Goal: Information Seeking & Learning: Learn about a topic

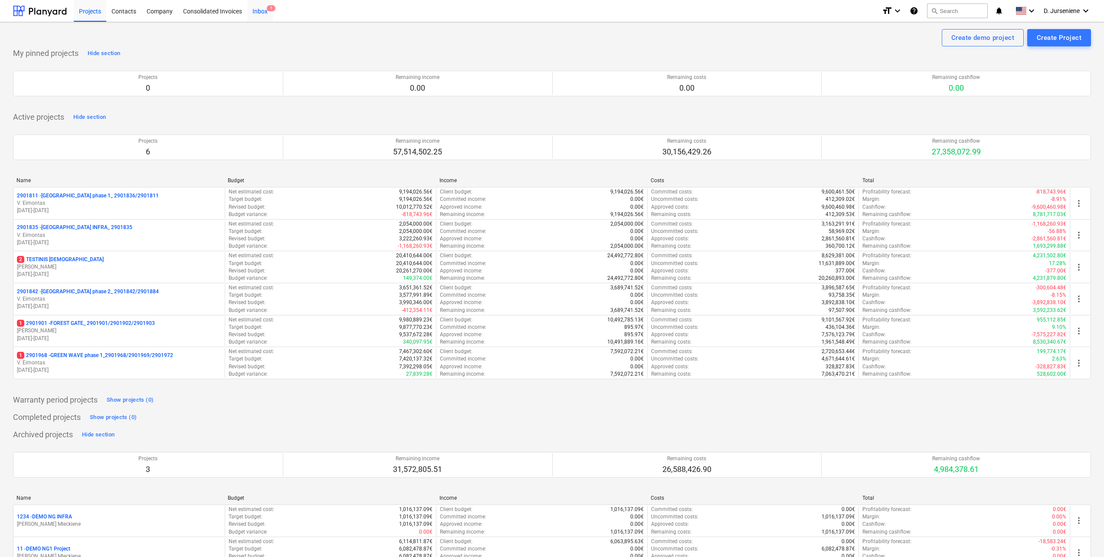
click at [267, 8] on span "1" at bounding box center [271, 8] width 9 height 6
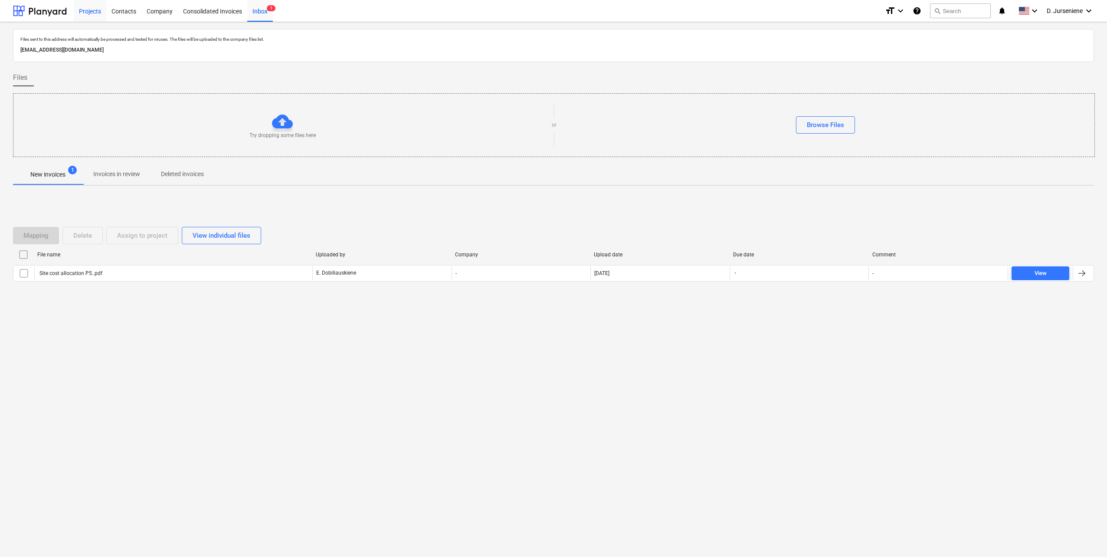
click at [90, 12] on div "Projects" at bounding box center [90, 11] width 33 height 22
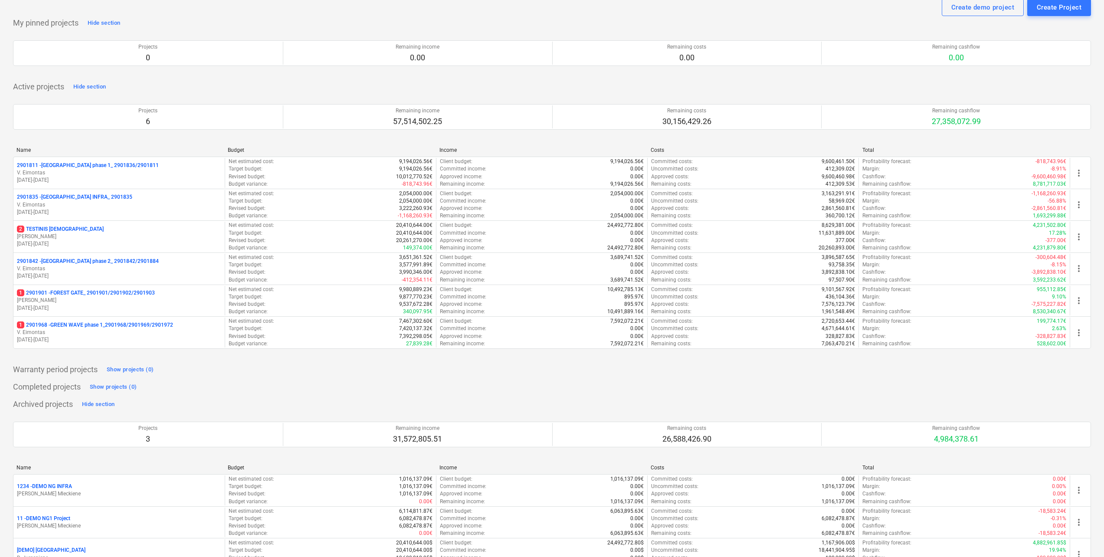
scroll to position [61, 0]
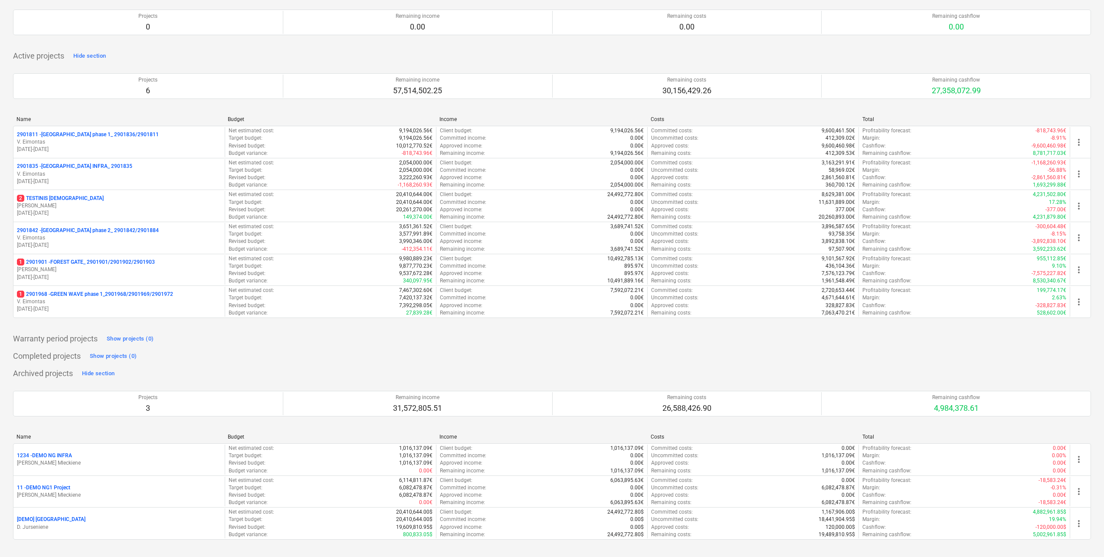
drag, startPoint x: 167, startPoint y: 527, endPoint x: 160, endPoint y: 527, distance: 6.9
click at [167, 527] on p "D. Jurseniene" at bounding box center [119, 527] width 204 height 7
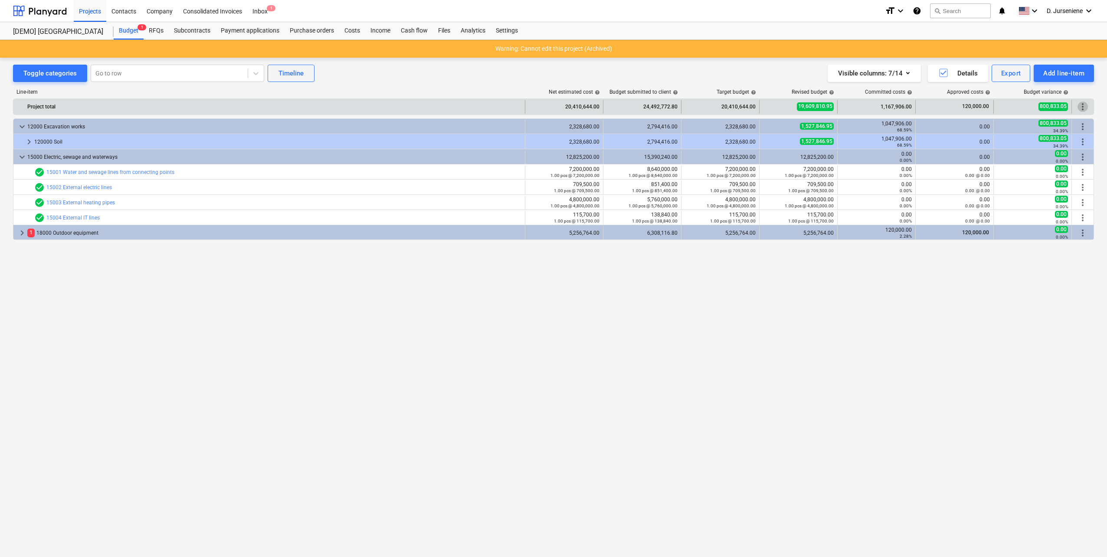
click at [1087, 108] on span "more_vert" at bounding box center [1083, 107] width 10 height 10
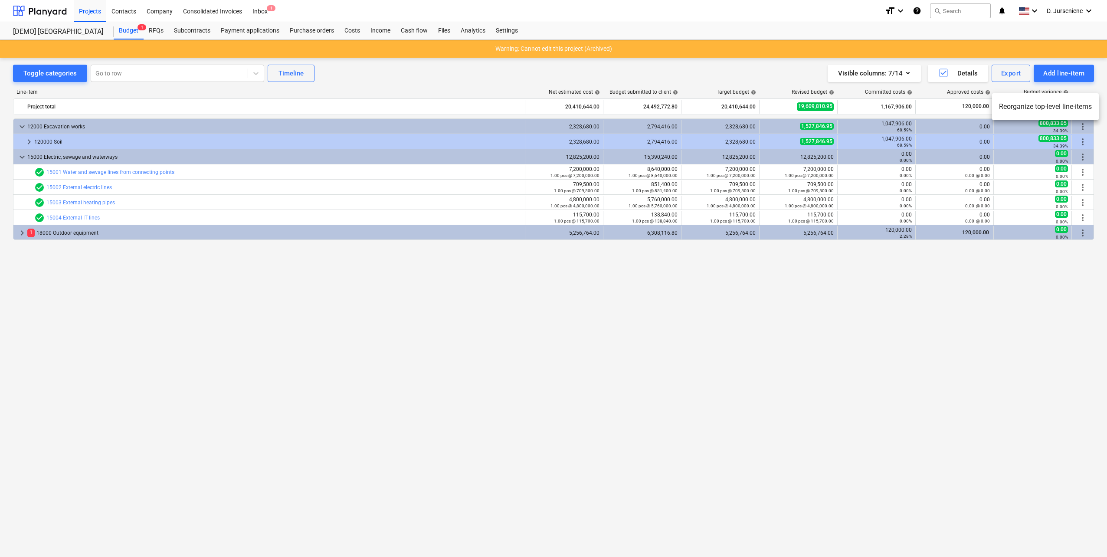
click at [643, 72] on div at bounding box center [553, 278] width 1107 height 557
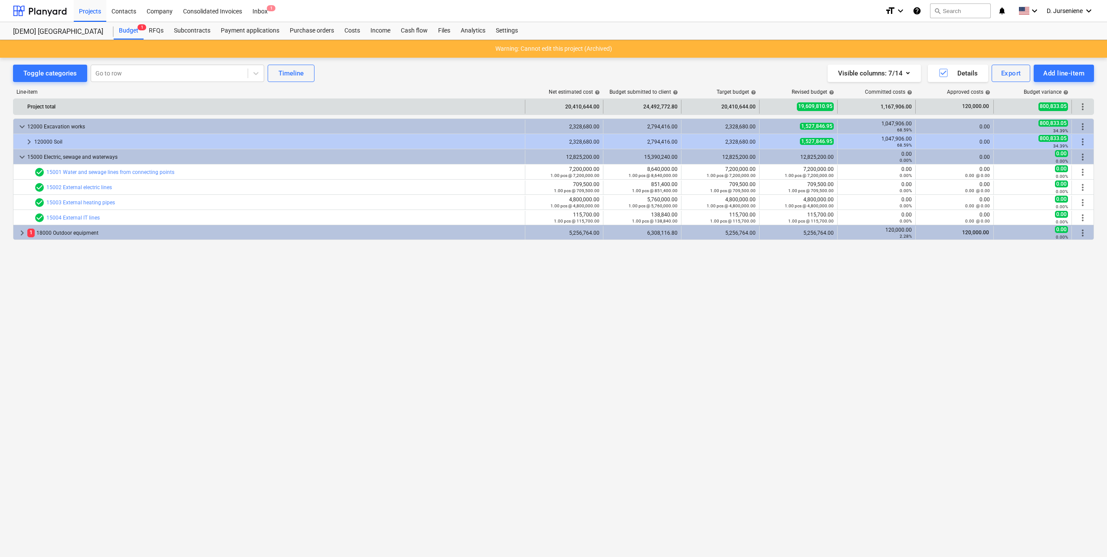
click at [805, 108] on span "19,609,810.95" at bounding box center [815, 106] width 37 height 8
drag, startPoint x: 800, startPoint y: 104, endPoint x: 848, endPoint y: 107, distance: 48.3
click at [848, 107] on div "Project total 20,410,644.00 24,492,772.80 20,410,644.00 19,609,810.95 1,167,906…" at bounding box center [553, 107] width 1080 height 14
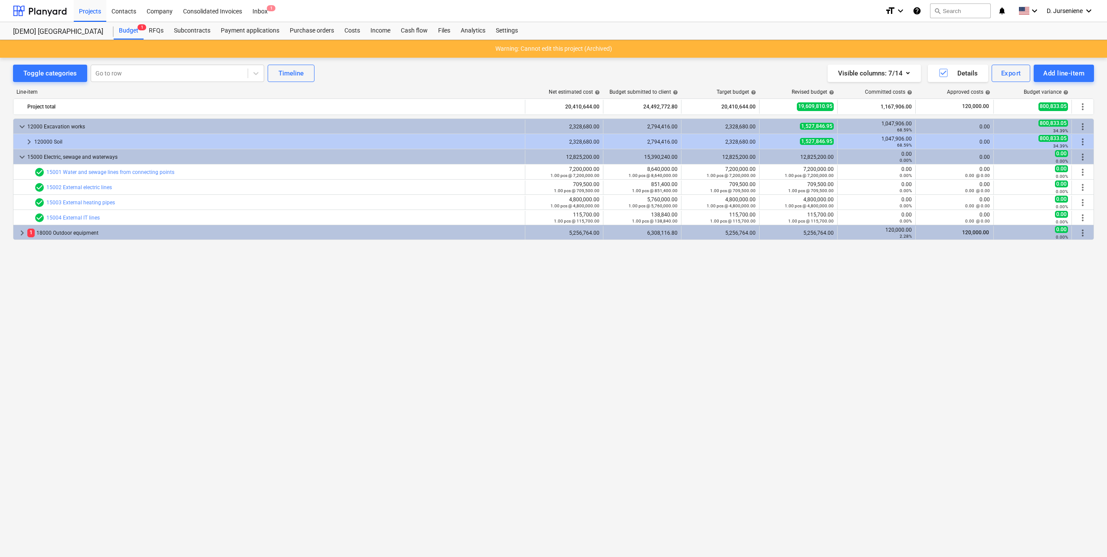
drag, startPoint x: 439, startPoint y: 74, endPoint x: 347, endPoint y: 69, distance: 92.1
click at [438, 75] on div "Toggle categories Go to row Timeline Visible columns : 7/14 Details Export Add …" at bounding box center [553, 73] width 1081 height 17
click at [128, 29] on div "Budget 1" at bounding box center [129, 30] width 30 height 17
click at [47, 232] on div "1 18000 Outdoor equipment" at bounding box center [274, 233] width 494 height 14
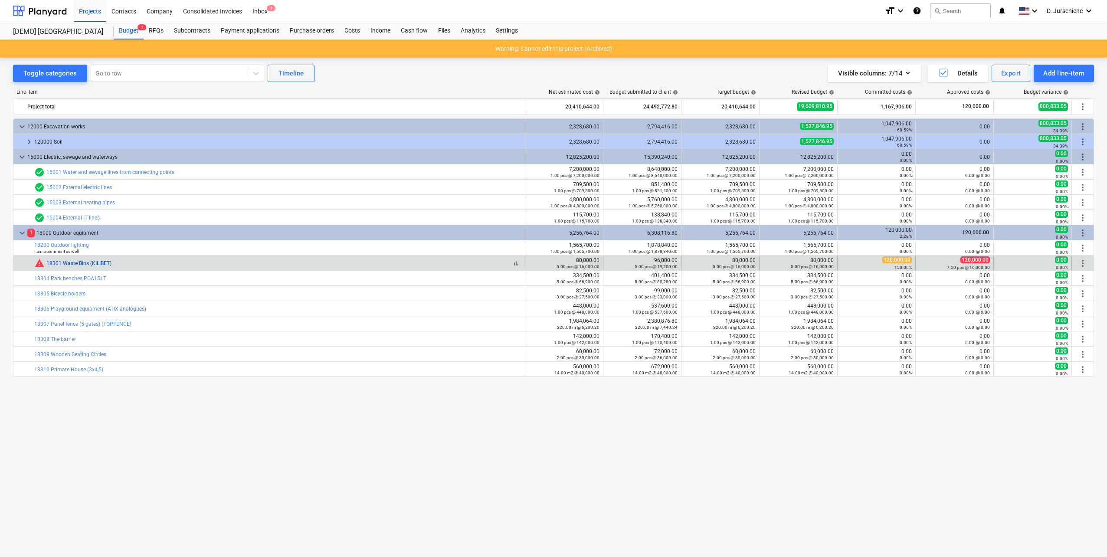
click at [79, 265] on link "18301 Waste Bins (KILIBET)" at bounding box center [78, 263] width 65 height 6
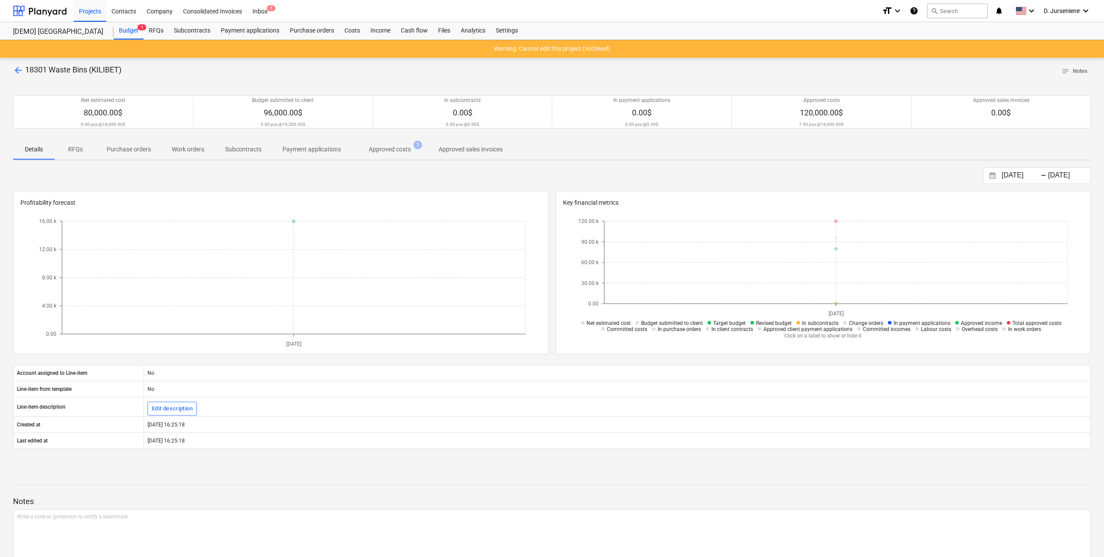
click at [377, 151] on p "Approved costs" at bounding box center [390, 149] width 42 height 9
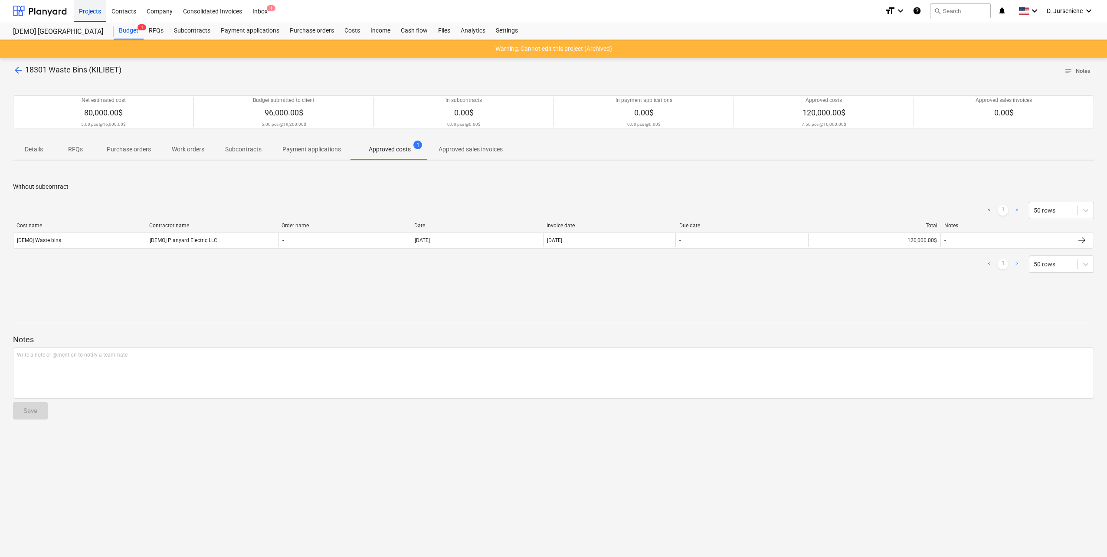
click at [86, 8] on div "Projects" at bounding box center [90, 11] width 33 height 22
